Goal: Task Accomplishment & Management: Manage account settings

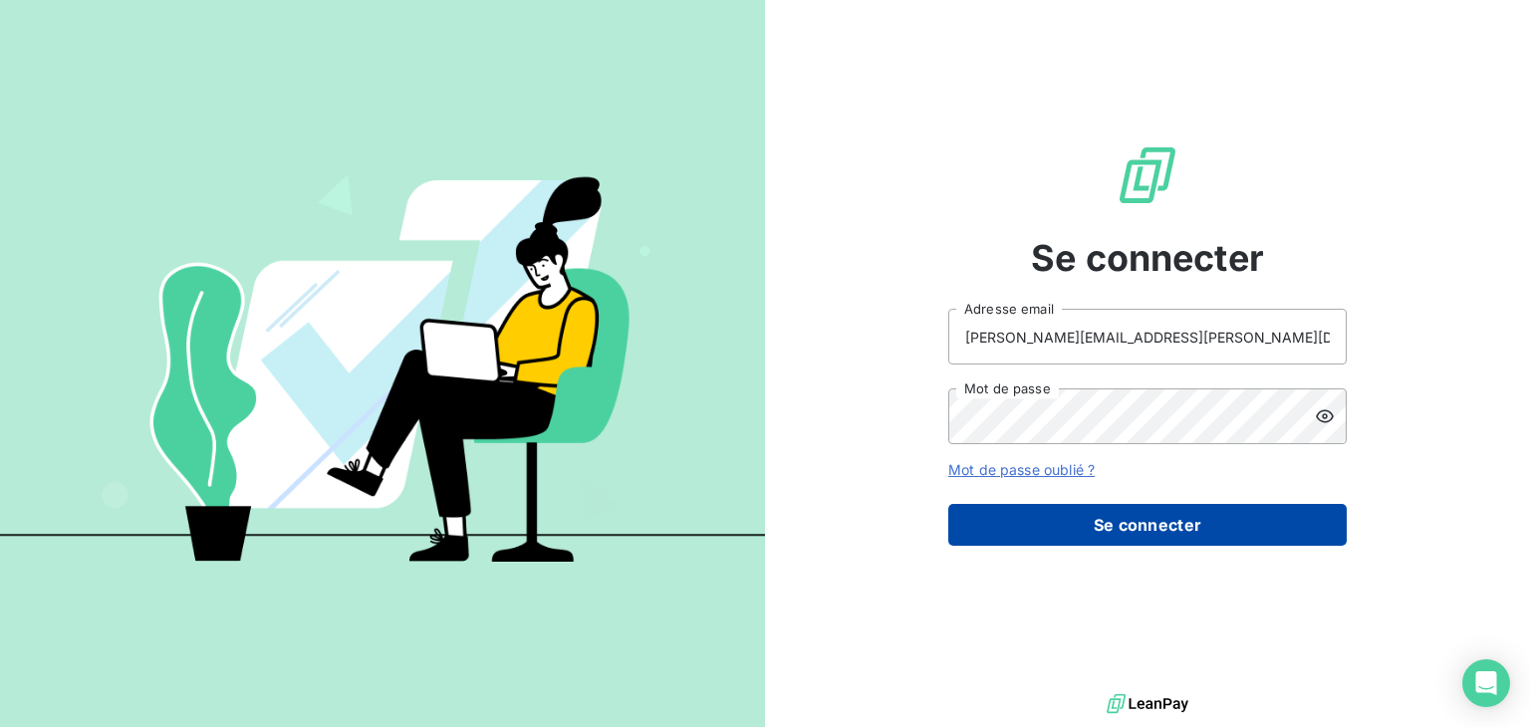
click at [1080, 517] on button "Se connecter" at bounding box center [1148, 525] width 399 height 42
